Goal: Find specific page/section

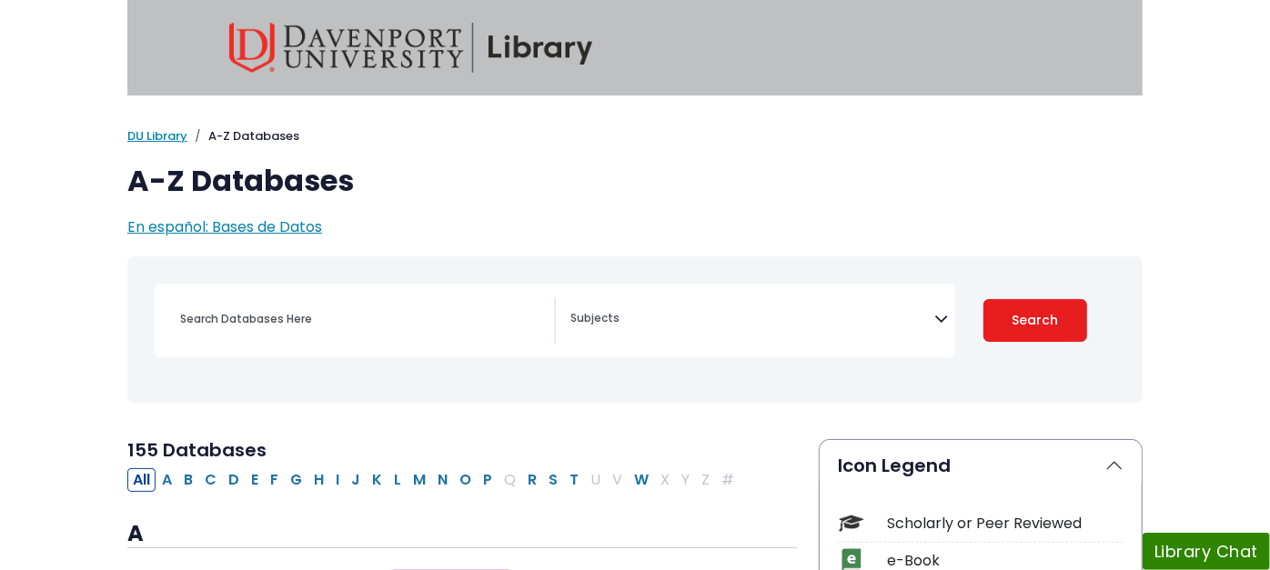
click at [628, 317] on textarea "Search" at bounding box center [752, 320] width 364 height 15
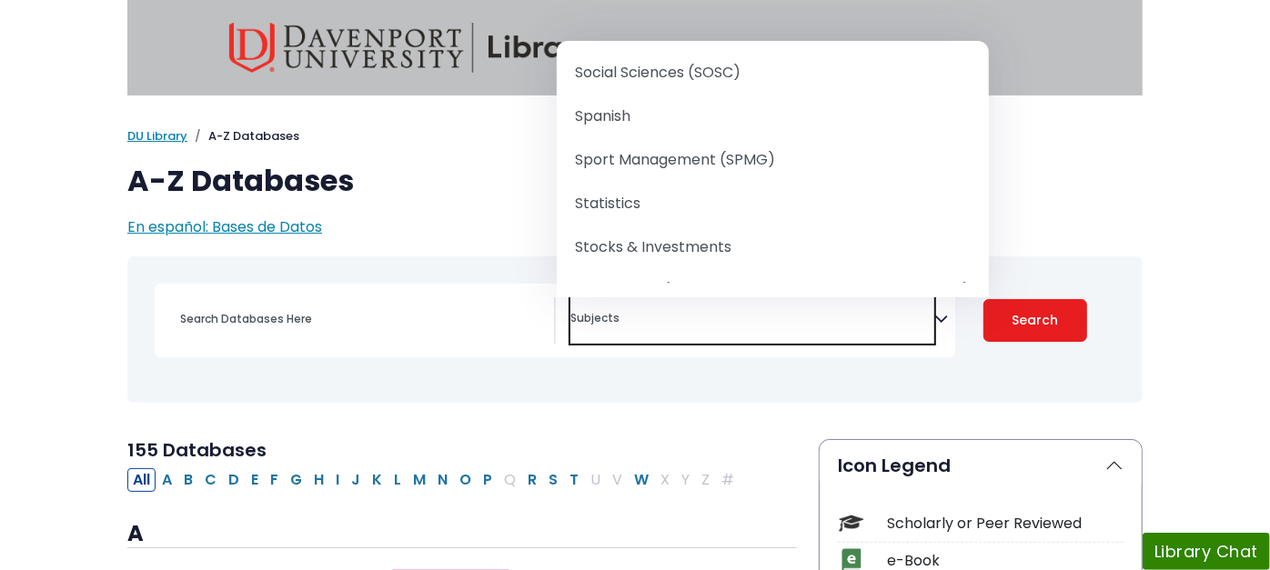
scroll to position [2232, 0]
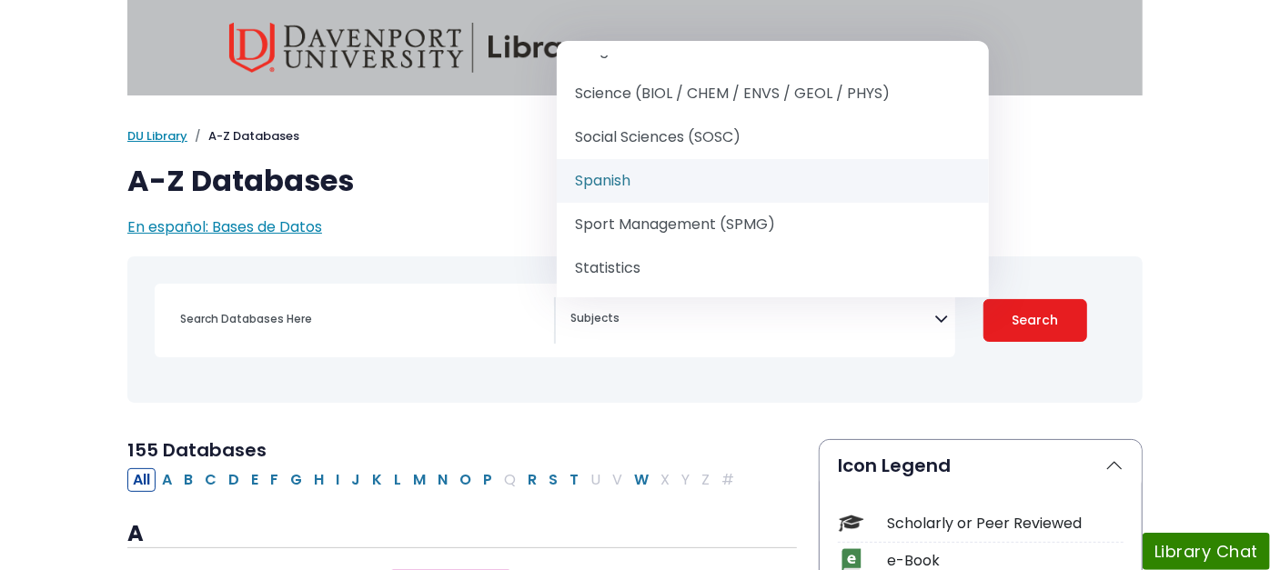
select select "219086"
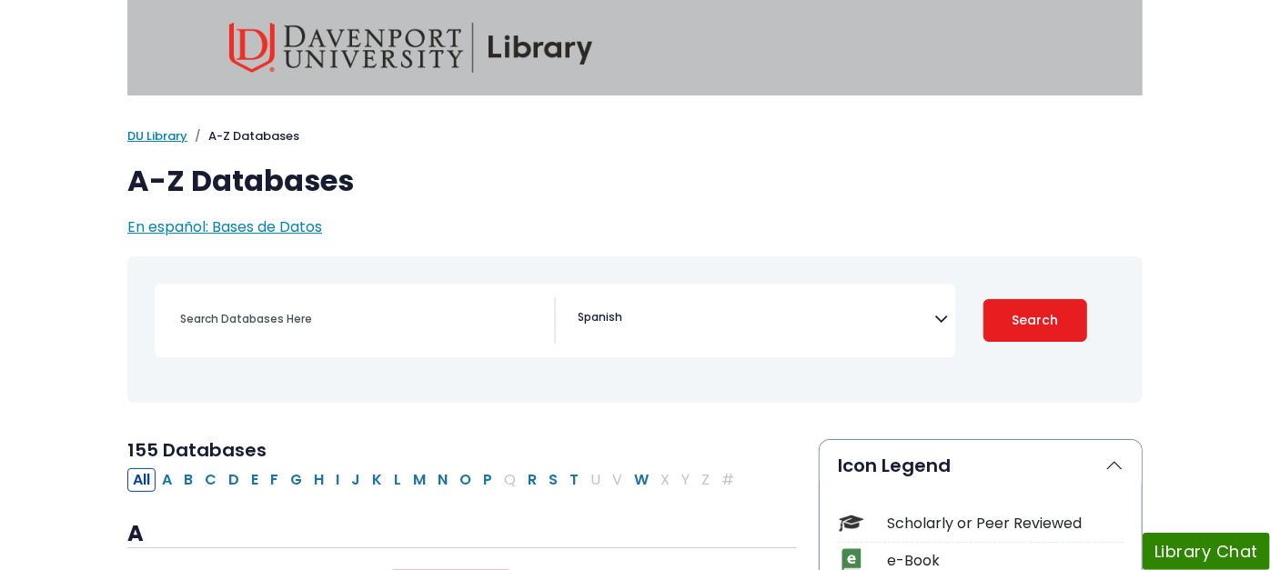
click at [1108, 297] on div "Clear Filters Search" at bounding box center [1035, 321] width 160 height 74
click at [1087, 311] on button "Search" at bounding box center [1035, 320] width 104 height 43
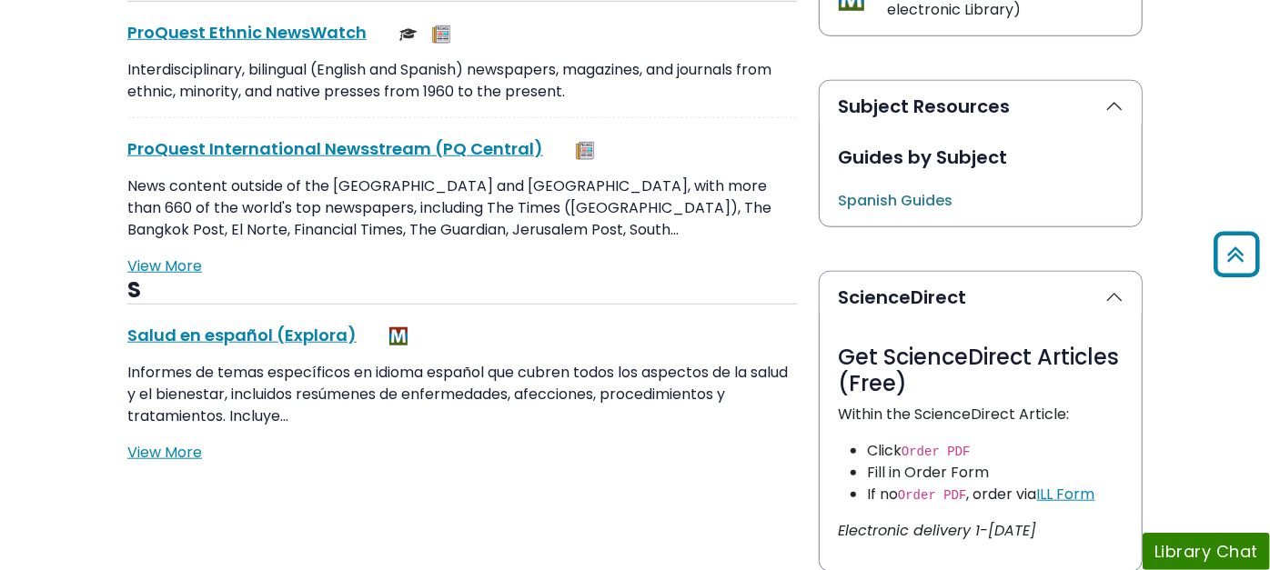
scroll to position [909, 0]
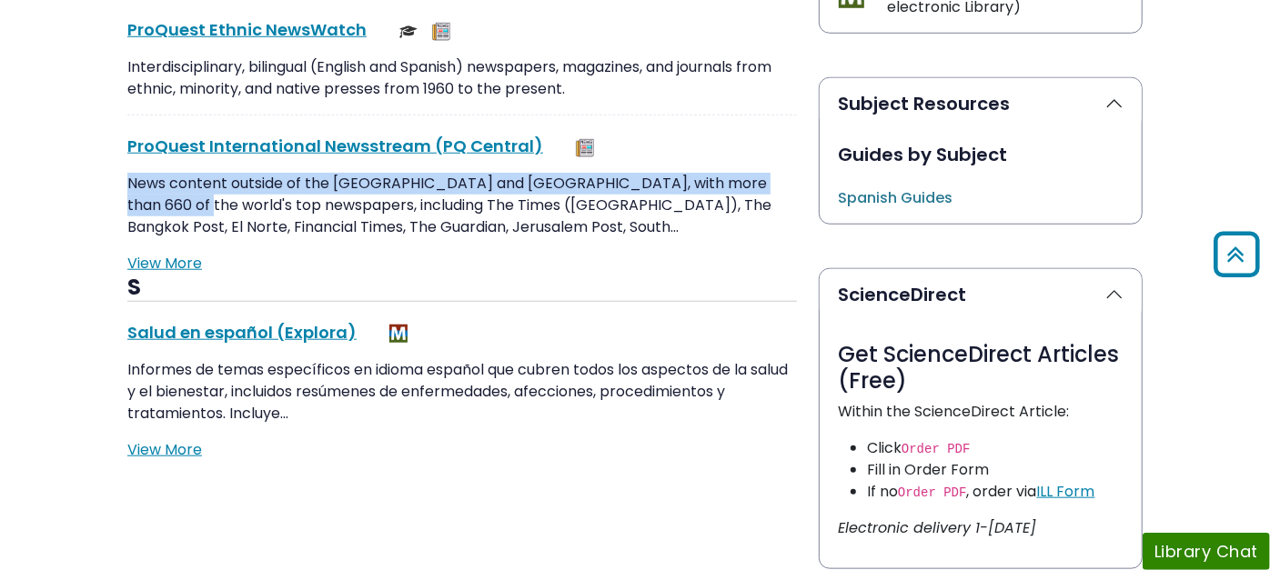
drag, startPoint x: 46, startPoint y: 182, endPoint x: 736, endPoint y: 182, distance: 689.4
click at [736, 182] on p "News content outside of the [GEOGRAPHIC_DATA] and [GEOGRAPHIC_DATA], with more …" at bounding box center [461, 205] width 669 height 65
copy p "News content outside of the [GEOGRAPHIC_DATA] and [GEOGRAPHIC_DATA], with more …"
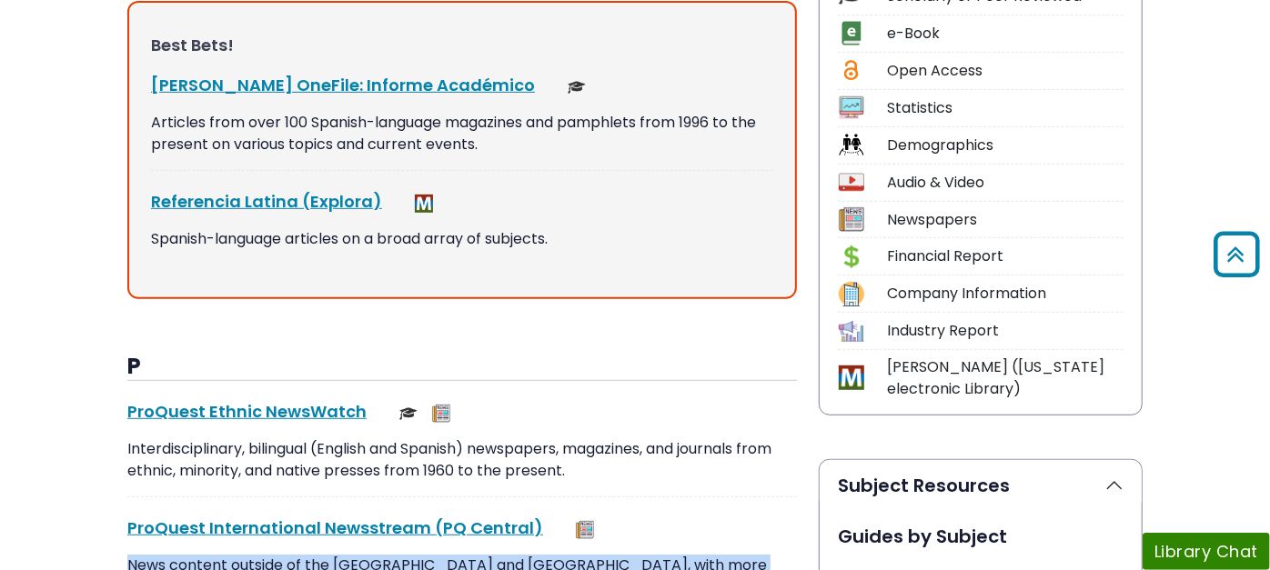
scroll to position [505, 0]
